Goal: Navigation & Orientation: Find specific page/section

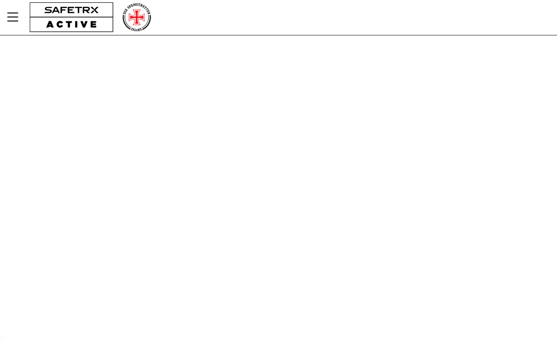
click at [12, 17] on icon "MenÜ" at bounding box center [12, 17] width 11 height 9
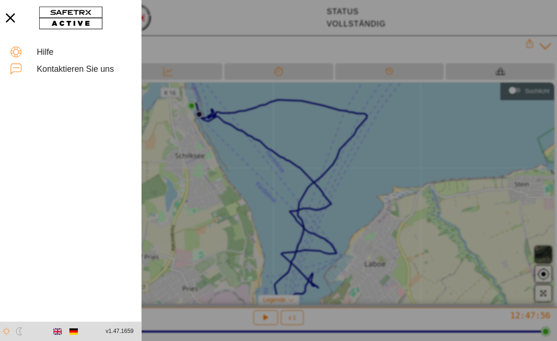
click at [189, 155] on div at bounding box center [278, 170] width 557 height 341
